Goal: Information Seeking & Learning: Learn about a topic

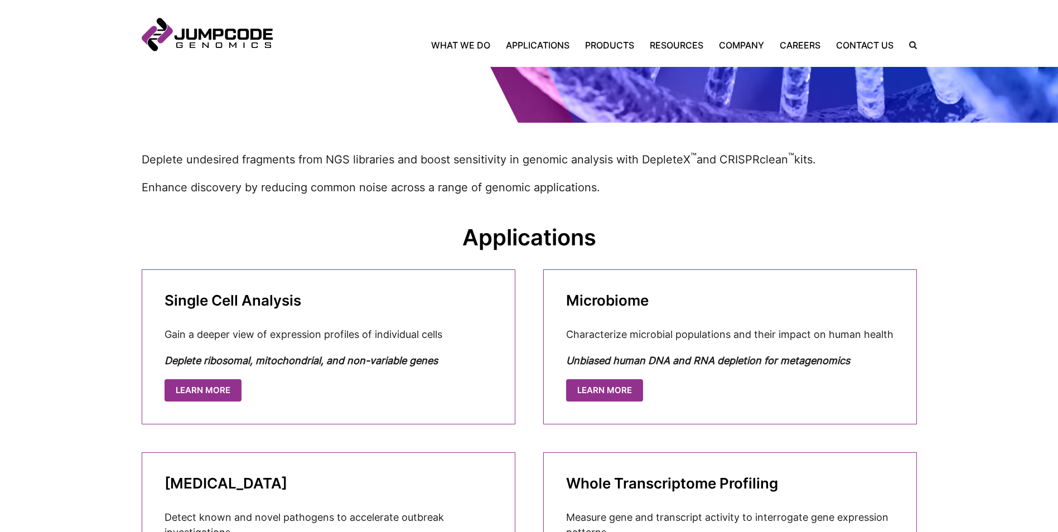
scroll to position [167, 0]
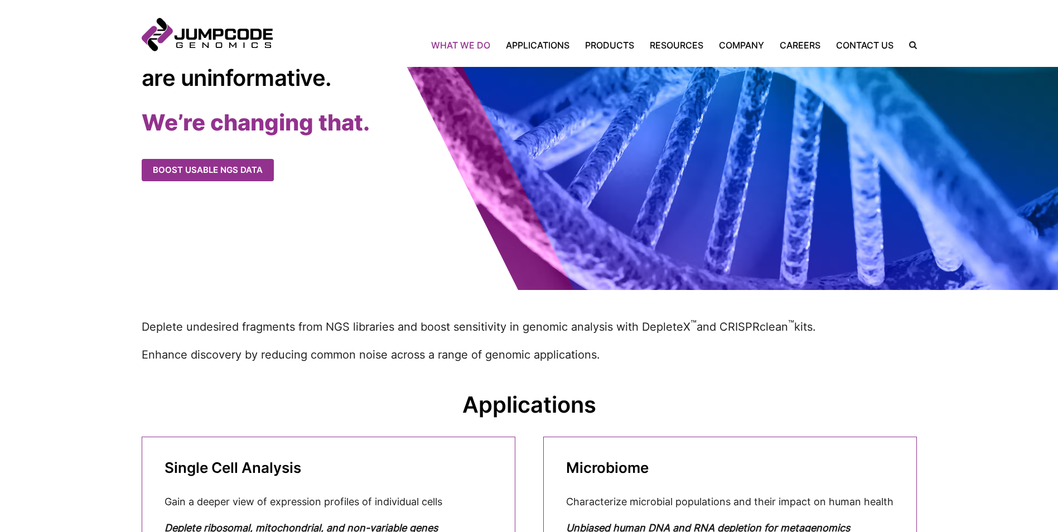
click at [460, 42] on link "What We Do" at bounding box center [464, 44] width 67 height 13
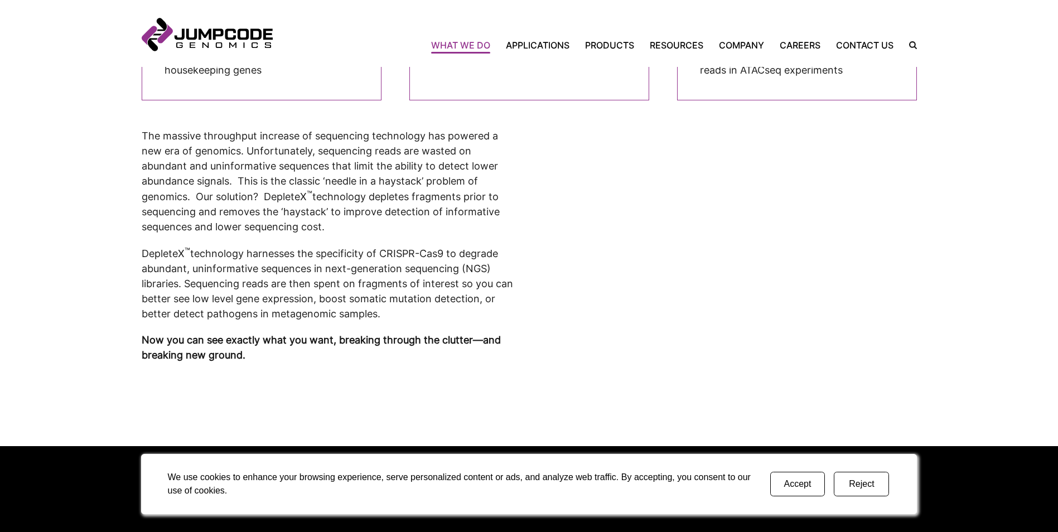
scroll to position [390, 0]
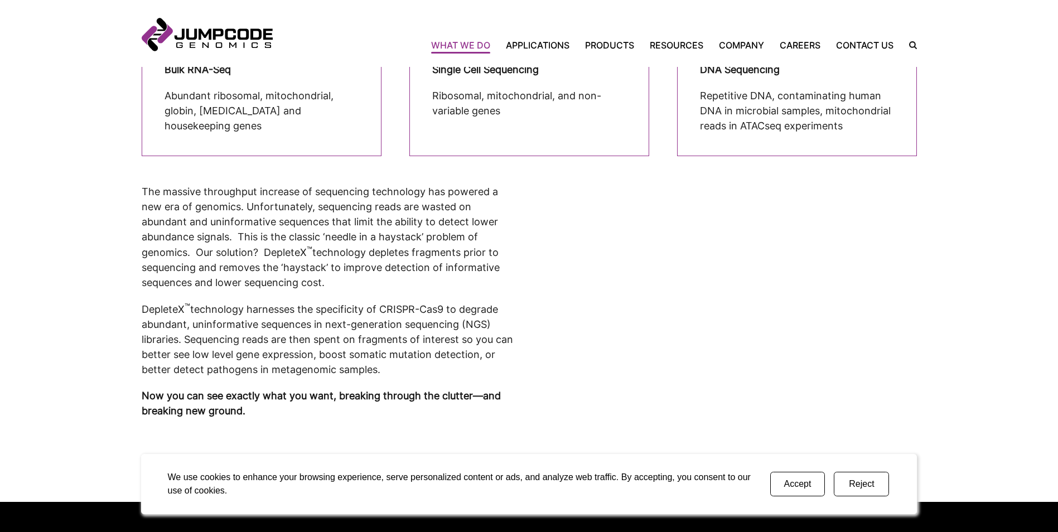
click at [870, 489] on button "Reject" at bounding box center [861, 484] width 55 height 25
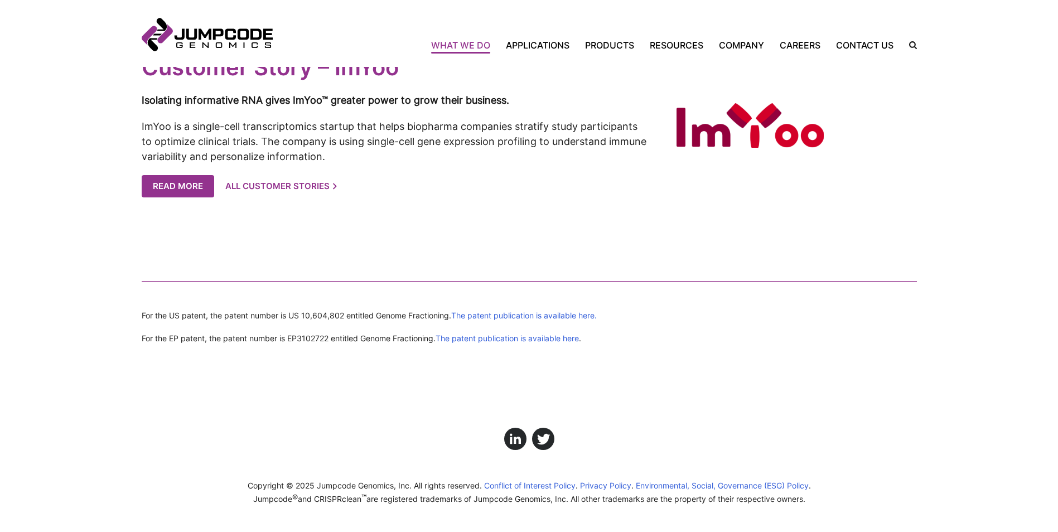
scroll to position [2388, 0]
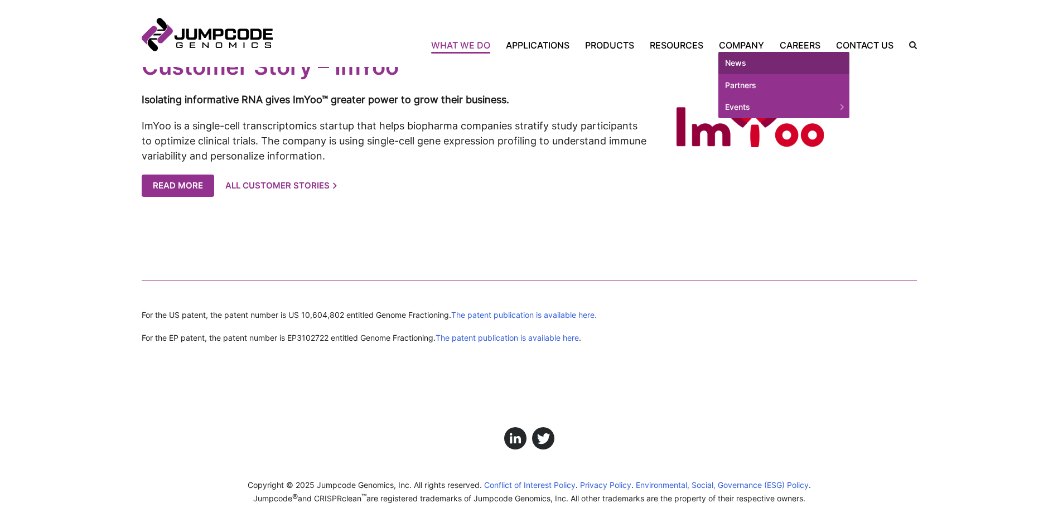
click at [749, 60] on link "News" at bounding box center [783, 63] width 131 height 22
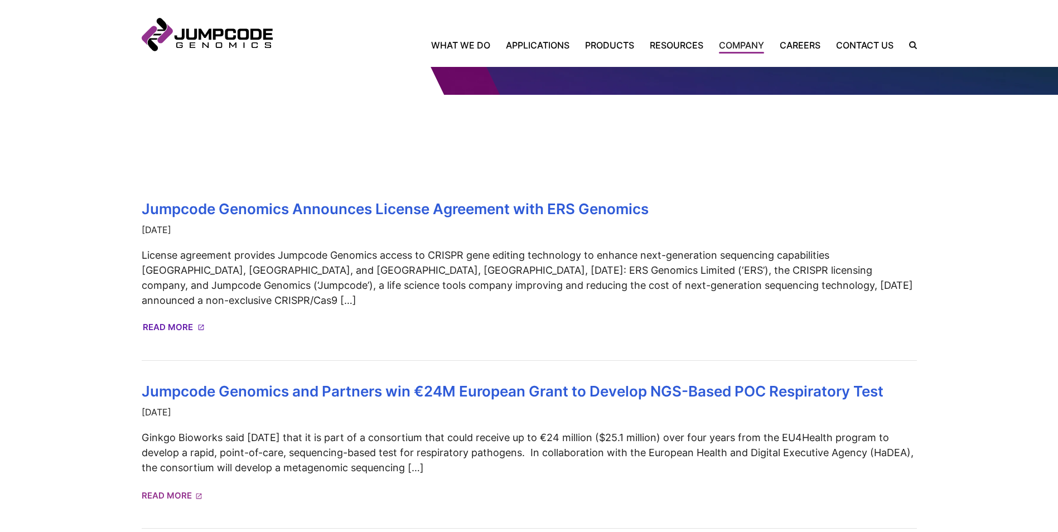
scroll to position [223, 0]
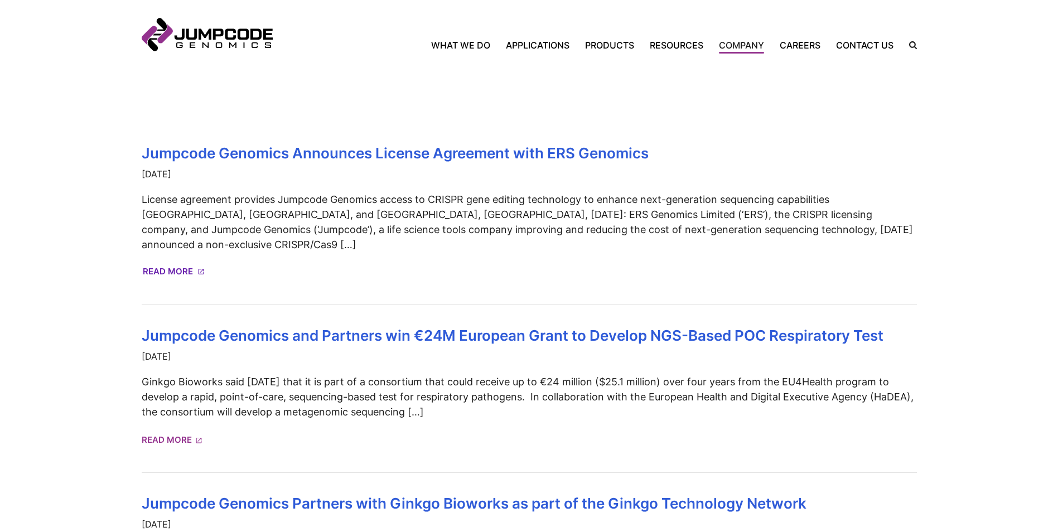
click at [164, 262] on link "Read More" at bounding box center [173, 272] width 61 height 20
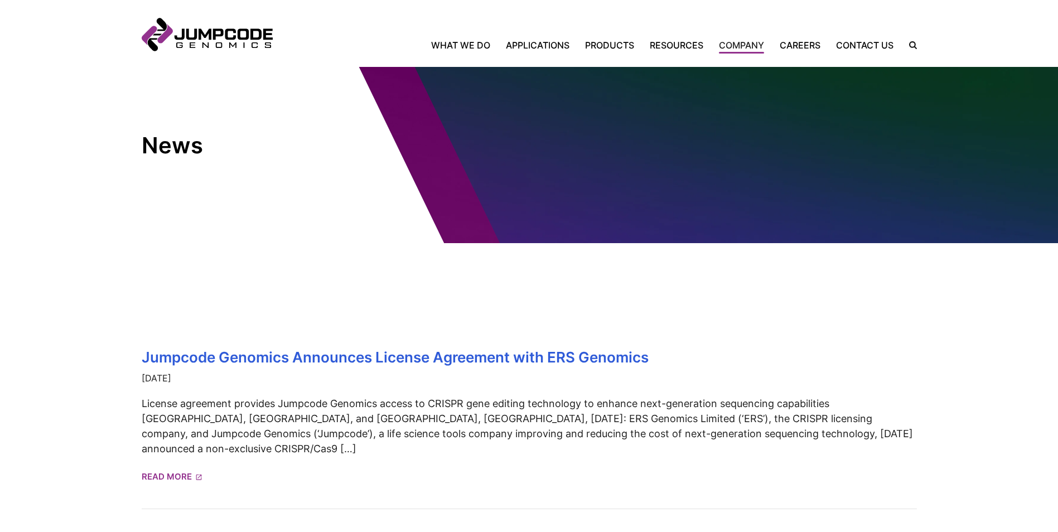
scroll to position [0, 0]
